Goal: Communication & Community: Answer question/provide support

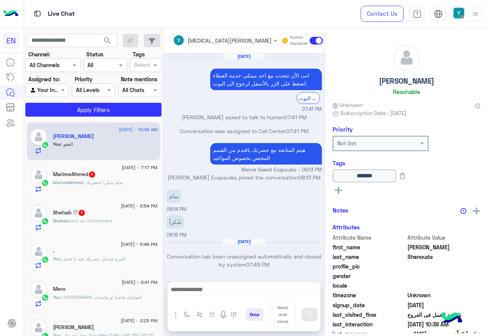
scroll to position [414, 0]
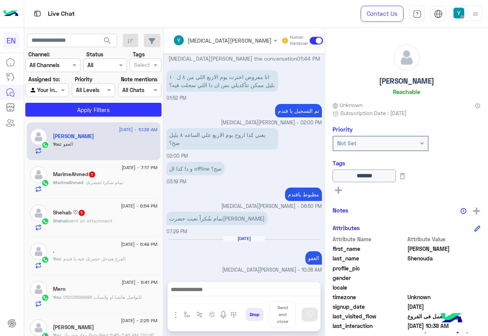
click at [102, 100] on section "Channel: Channel All Channels Status Channel All Tags Select Assigned to: Agent…" at bounding box center [94, 83] width 128 height 66
click at [102, 108] on button "Apply Filters" at bounding box center [93, 110] width 136 height 14
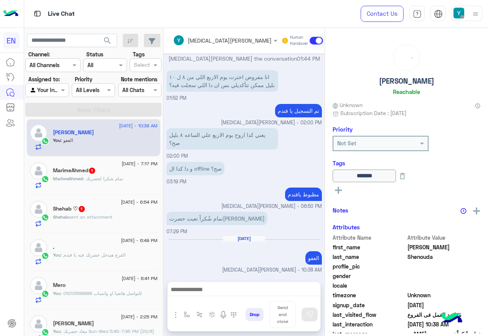
scroll to position [0, 0]
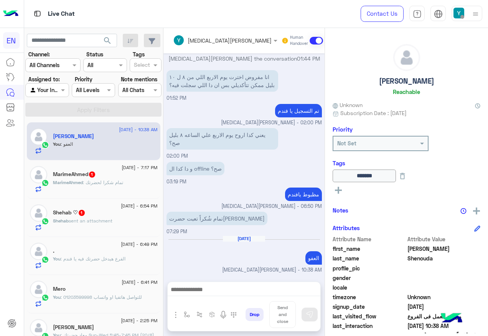
click at [118, 181] on span ": تمام شكرا لحضرتك" at bounding box center [103, 183] width 40 height 6
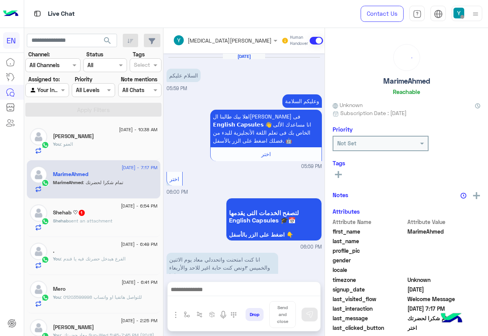
scroll to position [395, 0]
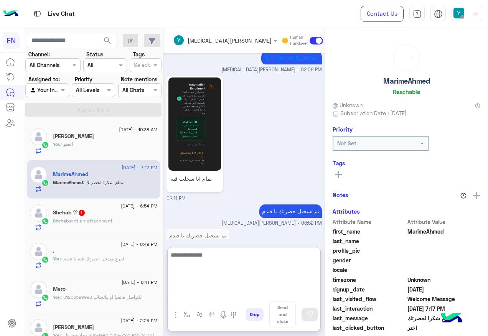
click at [242, 286] on textarea at bounding box center [244, 273] width 153 height 46
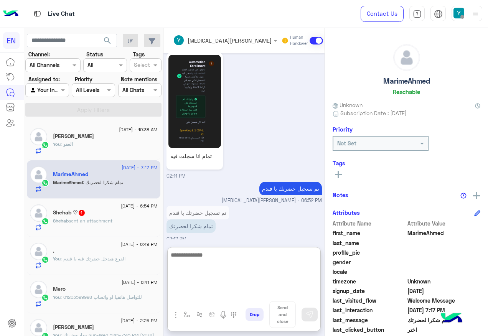
scroll to position [430, 0]
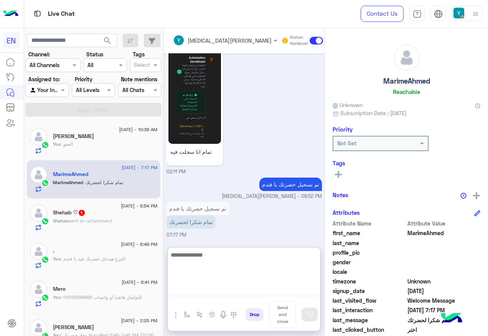
click at [211, 258] on textarea at bounding box center [244, 273] width 153 height 46
type textarea "*****"
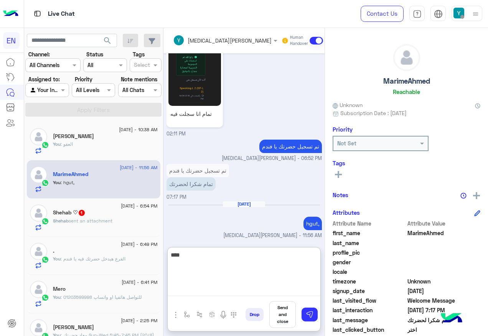
type textarea "*****"
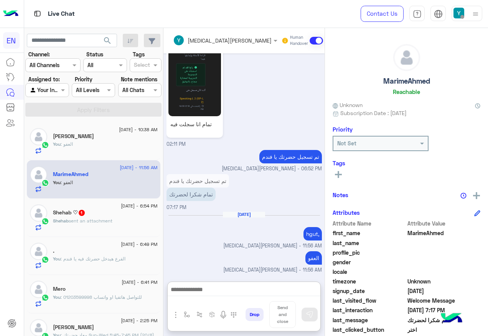
click at [108, 223] on span "sent an attachment" at bounding box center [91, 221] width 44 height 6
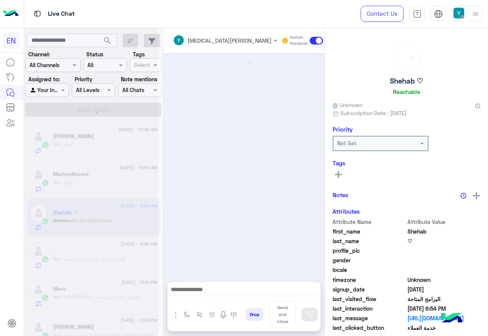
scroll to position [448, 0]
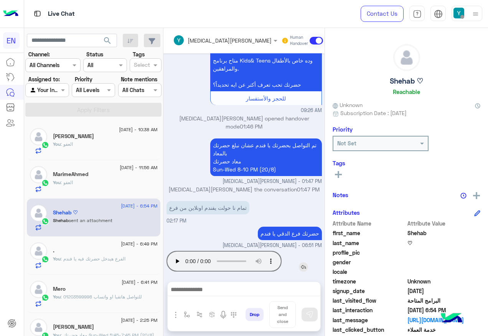
click at [175, 263] on audio "Your browser does not support the audio tag." at bounding box center [224, 261] width 115 height 21
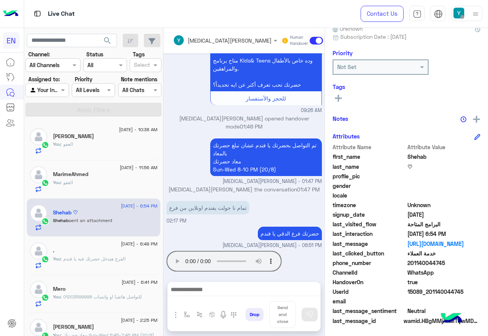
scroll to position [77, 0]
click at [429, 291] on span "15089_201140044745" at bounding box center [444, 291] width 73 height 8
drag, startPoint x: 427, startPoint y: 291, endPoint x: 462, endPoint y: 291, distance: 35.3
click at [462, 291] on span "15089_201140044745" at bounding box center [444, 291] width 73 height 8
drag, startPoint x: 462, startPoint y: 291, endPoint x: 458, endPoint y: 291, distance: 4.6
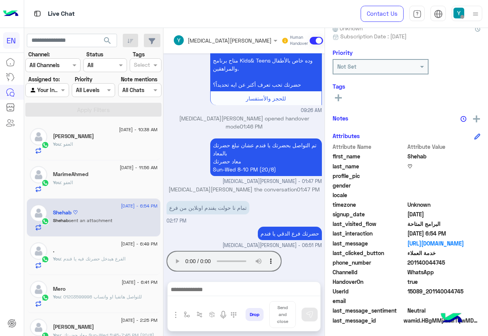
copy span "01140044745"
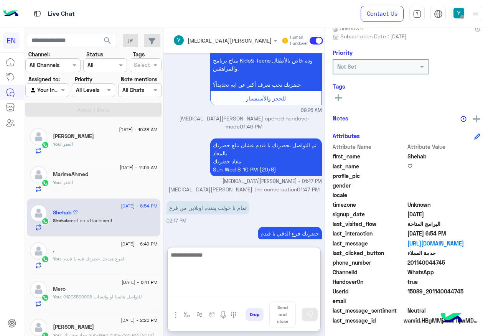
click at [208, 294] on textarea at bounding box center [244, 273] width 153 height 46
type textarea "**********"
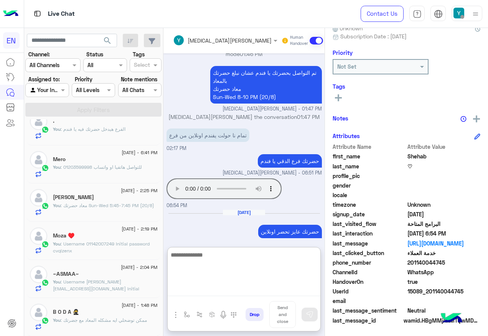
scroll to position [168, 0]
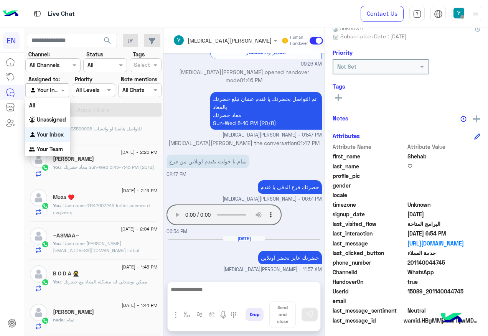
click at [50, 89] on div at bounding box center [47, 90] width 43 height 9
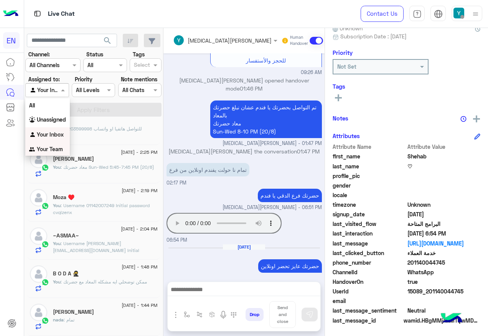
click at [45, 149] on b "Your Team" at bounding box center [50, 149] width 26 height 7
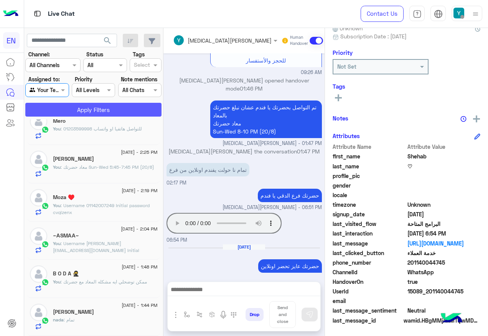
click at [70, 110] on button "Apply Filters" at bounding box center [93, 110] width 136 height 14
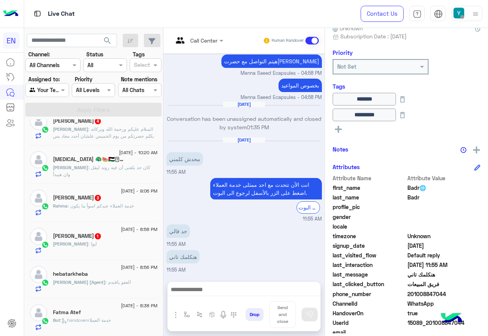
scroll to position [108, 0]
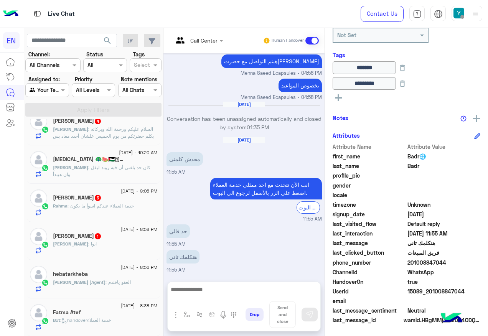
drag, startPoint x: 433, startPoint y: 261, endPoint x: 474, endPoint y: 261, distance: 40.7
click at [474, 261] on span "201008847044" at bounding box center [444, 263] width 73 height 8
drag, startPoint x: 474, startPoint y: 261, endPoint x: 449, endPoint y: 264, distance: 25.2
copy span "01008847044"
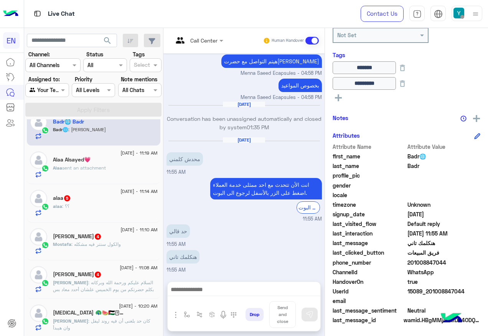
scroll to position [0, 0]
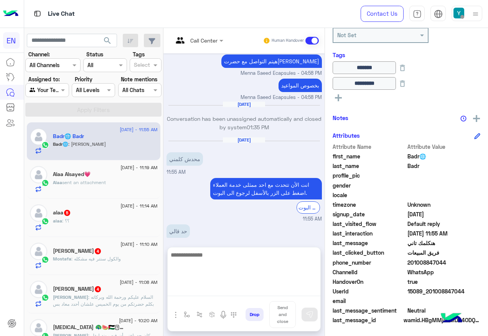
click at [235, 290] on textarea at bounding box center [244, 273] width 153 height 46
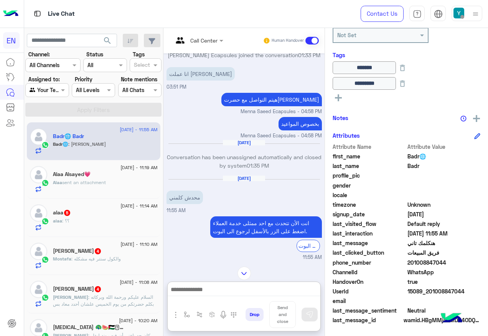
click at [60, 86] on div at bounding box center [47, 90] width 43 height 9
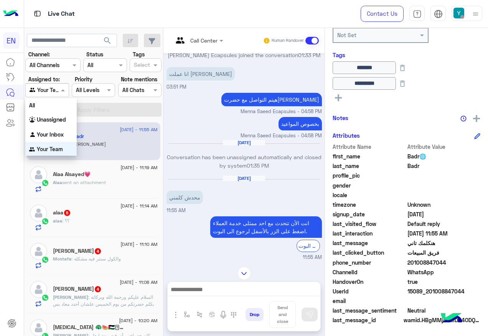
scroll to position [0, 0]
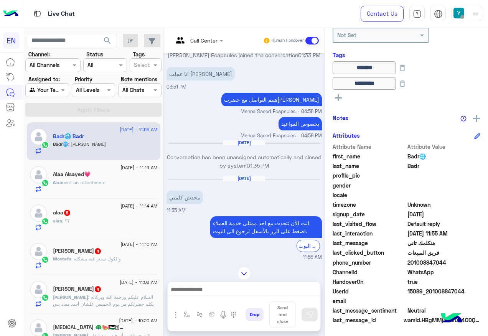
click at [215, 297] on div at bounding box center [244, 291] width 153 height 19
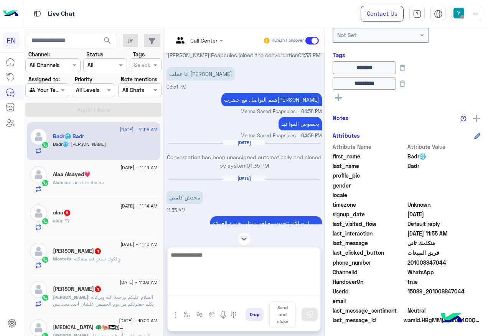
click at [227, 291] on textarea at bounding box center [244, 273] width 153 height 46
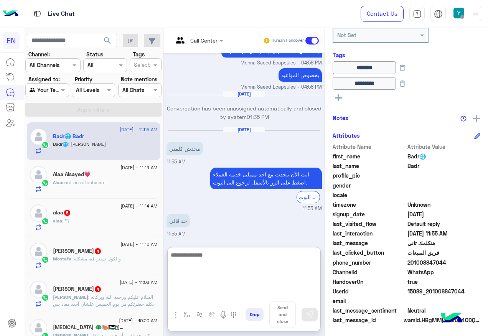
scroll to position [416, 0]
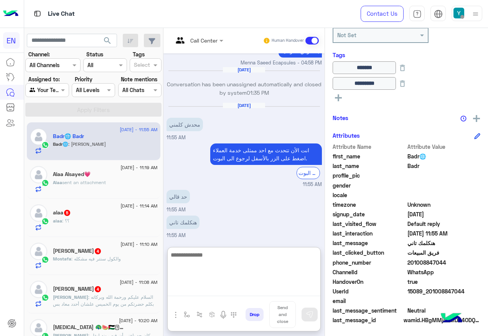
click at [232, 263] on textarea at bounding box center [244, 273] width 153 height 46
type textarea "**********"
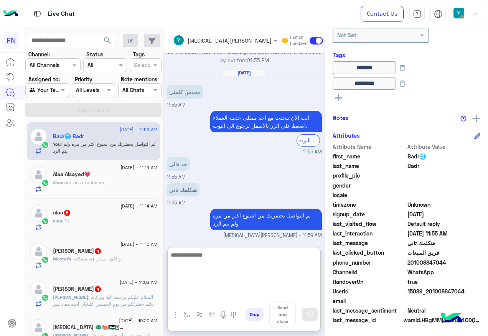
scroll to position [448, 0]
click at [250, 268] on textarea at bounding box center [244, 273] width 153 height 46
paste textarea "**********"
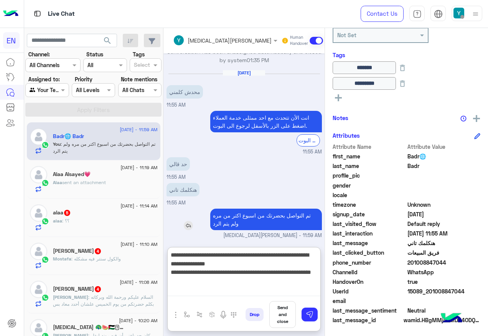
type textarea "**********"
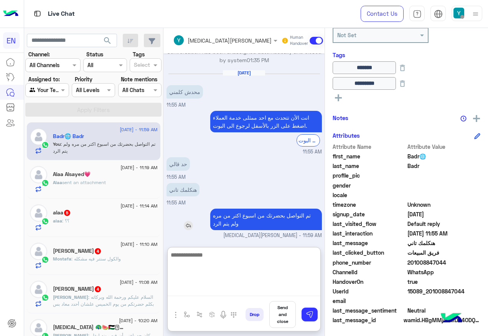
scroll to position [511, 0]
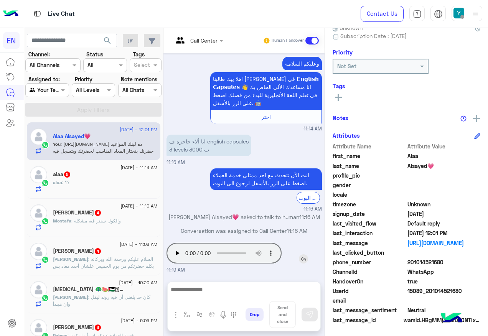
scroll to position [260, 0]
click at [205, 214] on div "[DATE] لو صمحت 01:34 AM احنا الأن خارج مواعيد العمل سيتم التواصل معك خلال 24 سا…" at bounding box center [244, 163] width 161 height 221
click at [59, 94] on div "Your Team" at bounding box center [44, 90] width 29 height 9
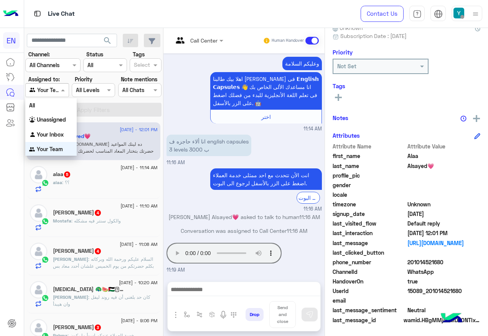
scroll to position [0, 0]
click at [59, 104] on div "All" at bounding box center [50, 105] width 51 height 14
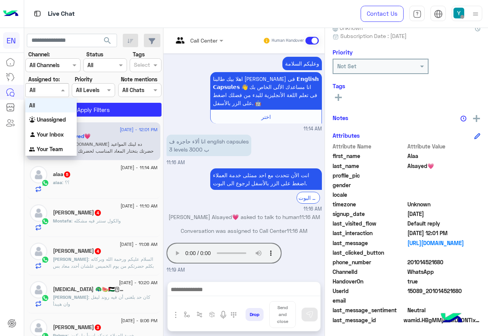
click at [47, 87] on input "text" at bounding box center [39, 90] width 18 height 8
click at [46, 117] on b "Unassigned" at bounding box center [51, 119] width 29 height 7
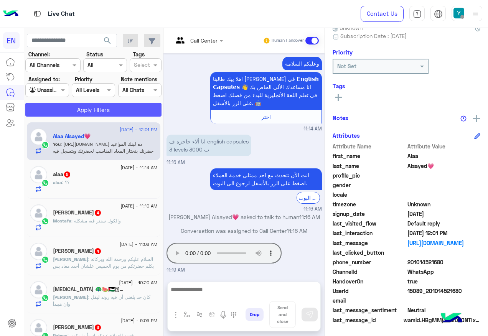
click at [52, 112] on button "Apply Filters" at bounding box center [93, 110] width 136 height 14
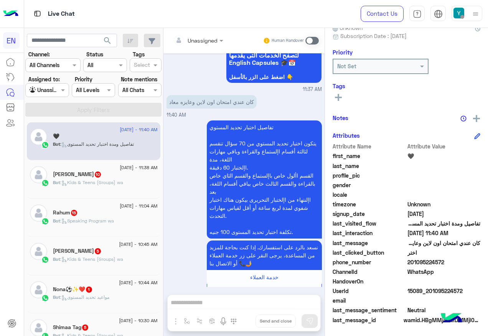
scroll to position [178, 0]
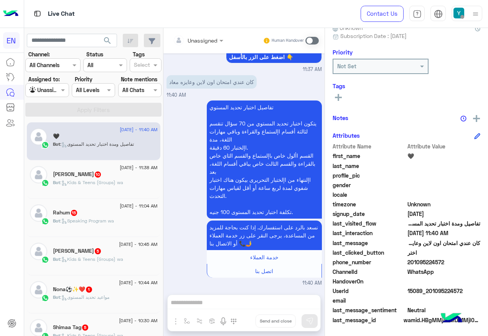
drag, startPoint x: 408, startPoint y: 260, endPoint x: 446, endPoint y: 261, distance: 38.0
click at [446, 261] on span "201095224572" at bounding box center [444, 262] width 73 height 8
drag, startPoint x: 446, startPoint y: 261, endPoint x: 439, endPoint y: 261, distance: 6.5
copy span "01095224572"
click at [184, 220] on div "تفاصيل اختبار تحديد المستوي يتكون اختبار تحديد المستوي من 70 سؤال تنقسم لثالثة …" at bounding box center [244, 193] width 155 height 188
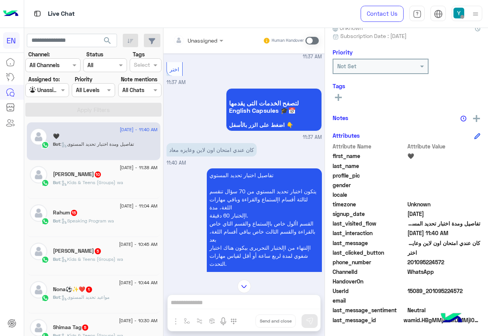
scroll to position [101, 0]
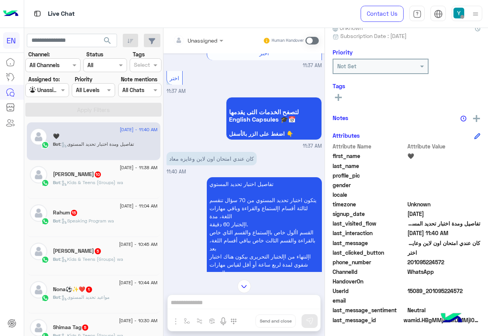
click at [310, 41] on span at bounding box center [312, 41] width 13 height 8
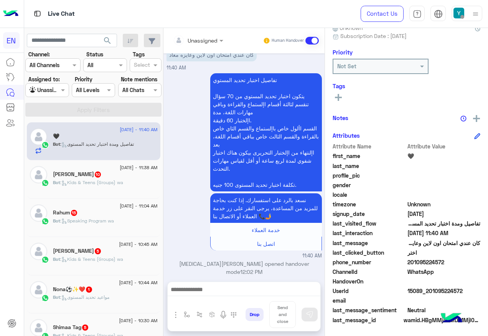
scroll to position [205, 0]
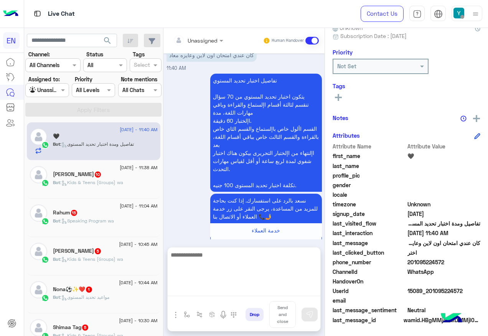
click at [218, 287] on textarea at bounding box center [244, 273] width 153 height 46
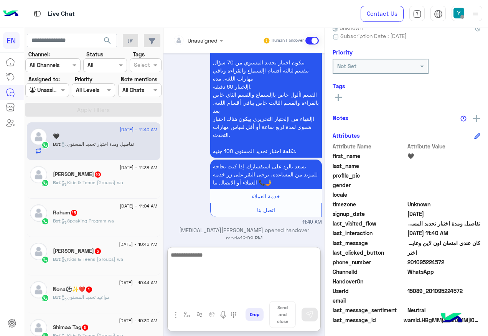
scroll to position [239, 0]
click at [217, 254] on textarea at bounding box center [244, 273] width 153 height 46
type textarea "**********"
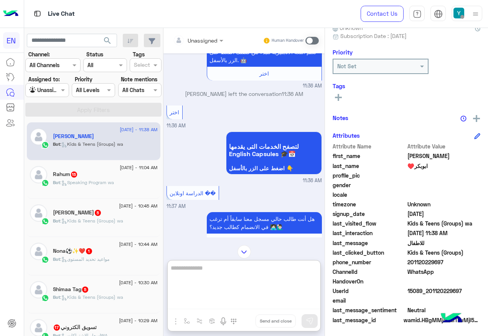
scroll to position [368, 0]
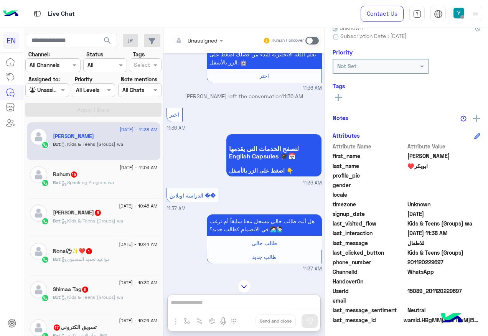
click at [204, 38] on input "text" at bounding box center [188, 40] width 31 height 8
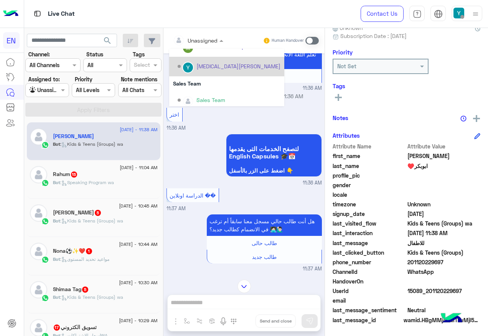
scroll to position [127, 0]
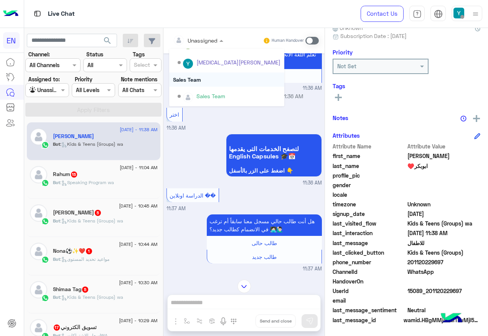
click at [199, 74] on div "Sales Team" at bounding box center [226, 80] width 115 height 14
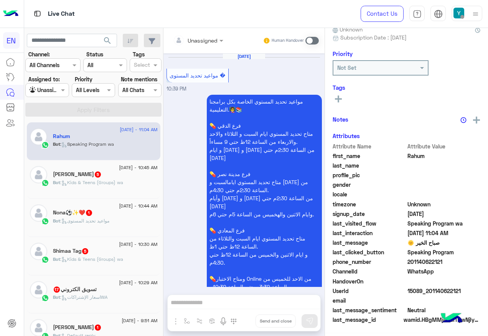
scroll to position [1976, 0]
